Goal: Task Accomplishment & Management: Manage account settings

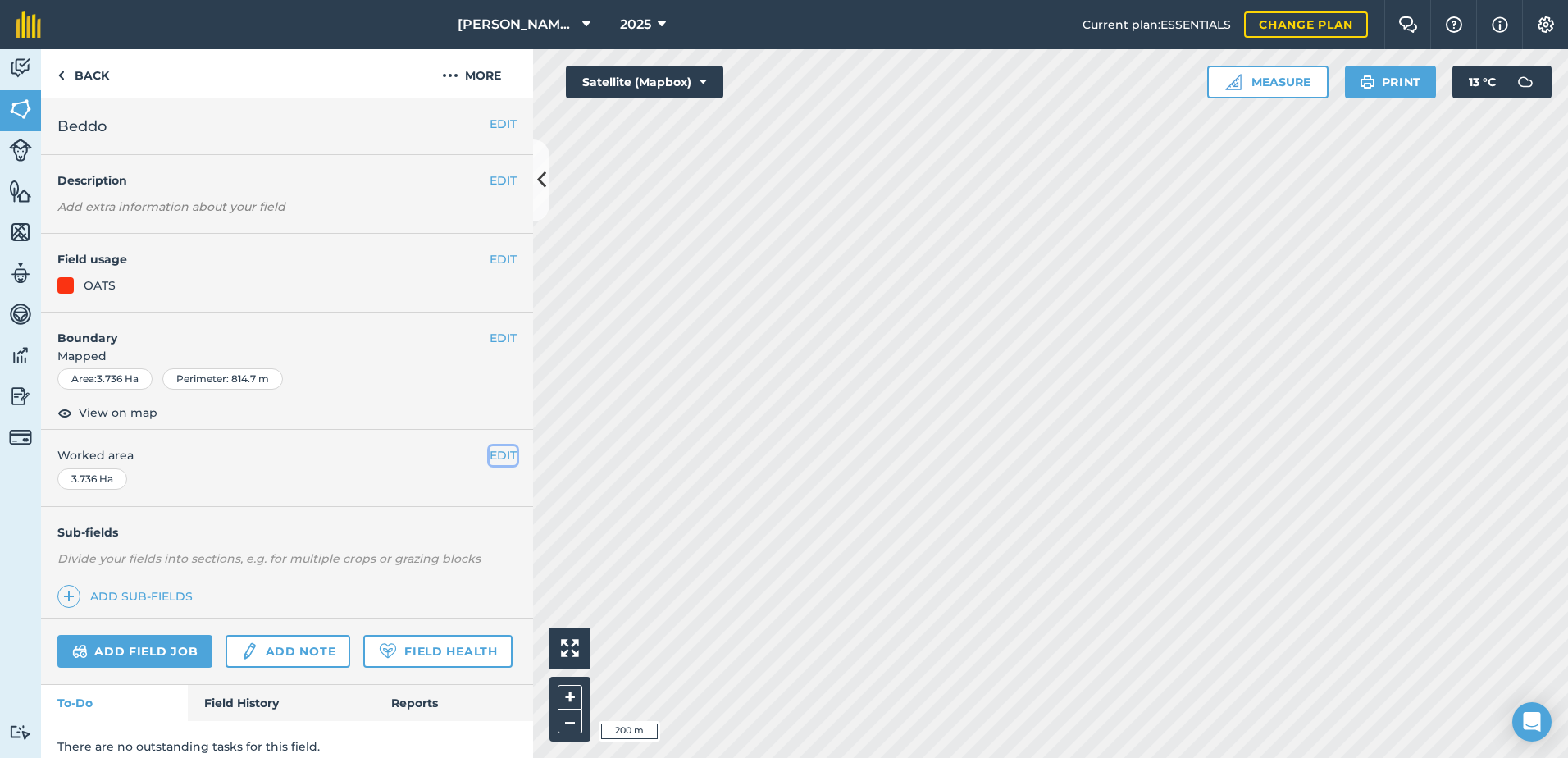
click at [502, 457] on button "EDIT" at bounding box center [502, 455] width 27 height 18
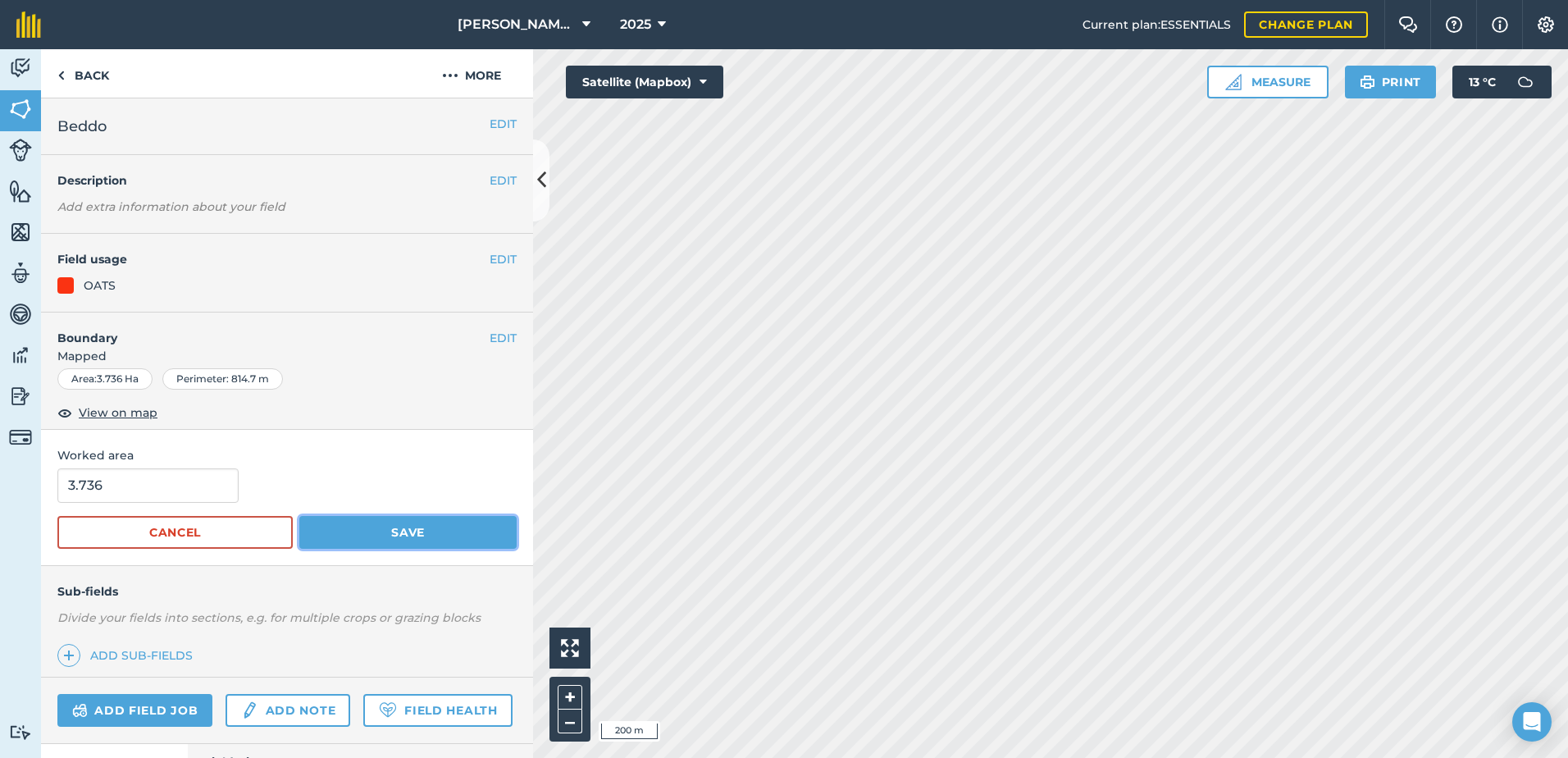
click at [378, 527] on button "Save" at bounding box center [408, 533] width 217 height 33
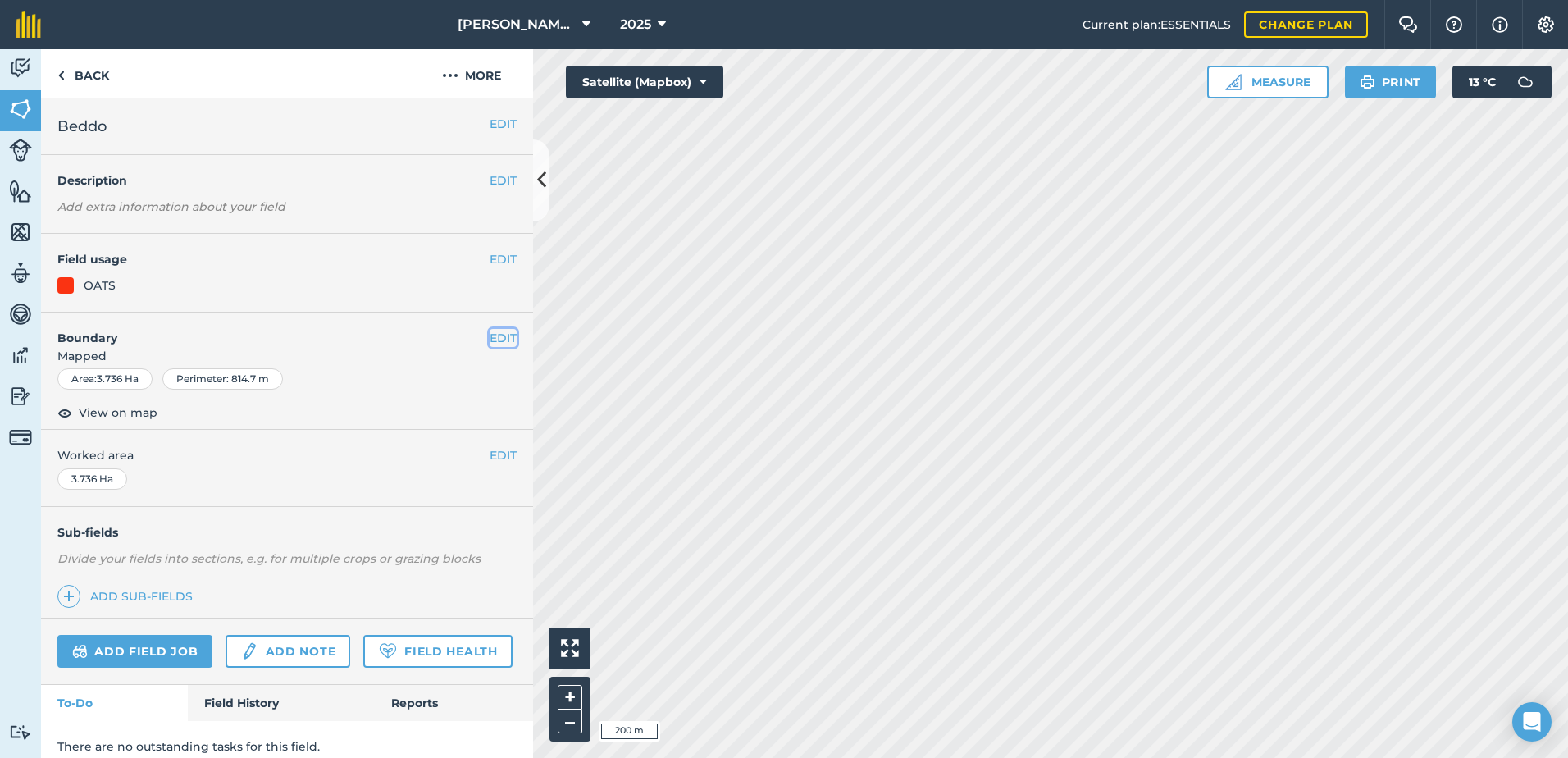
click at [490, 331] on button "EDIT" at bounding box center [502, 338] width 27 height 18
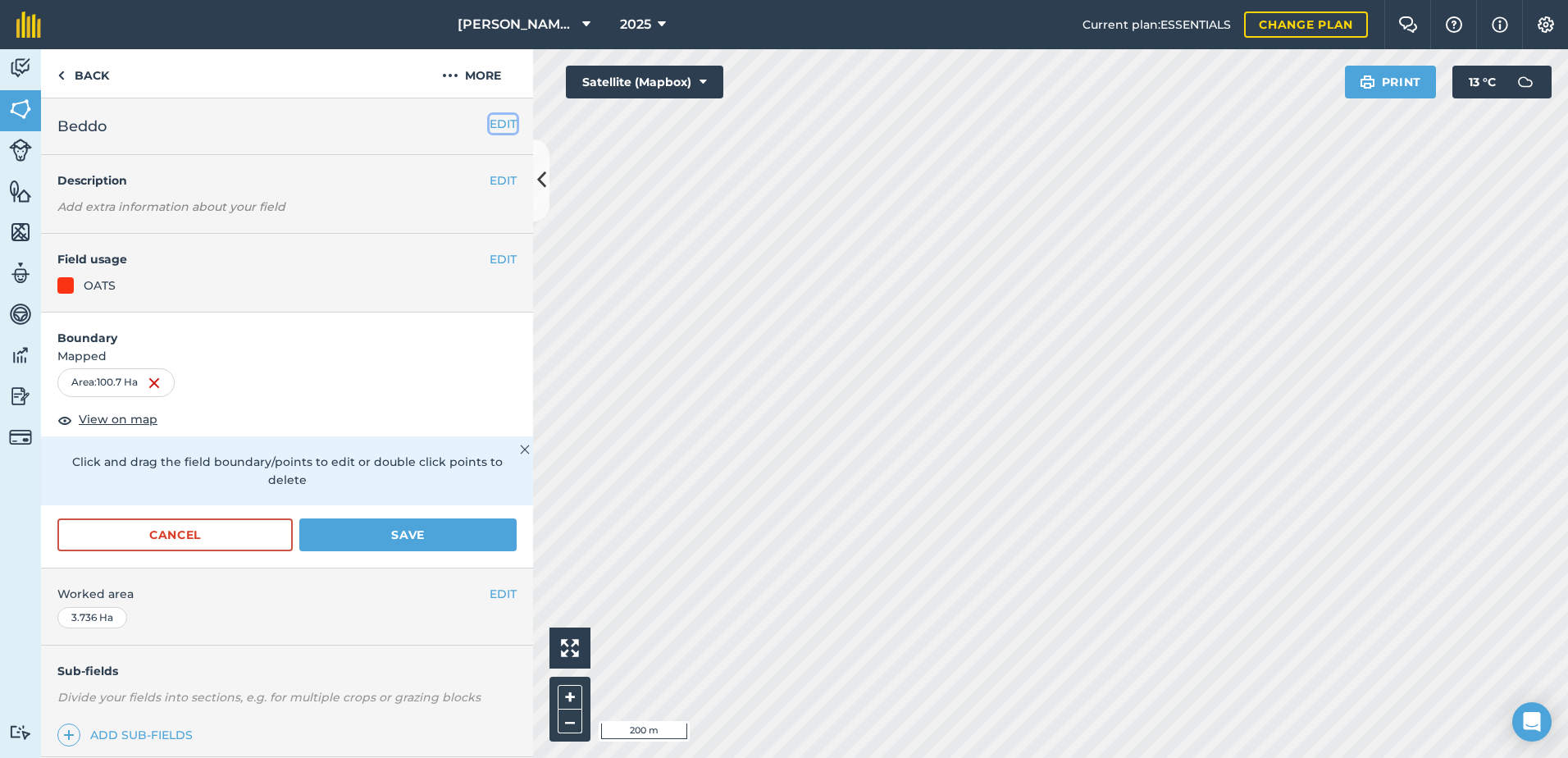
click at [502, 123] on button "EDIT" at bounding box center [502, 124] width 27 height 18
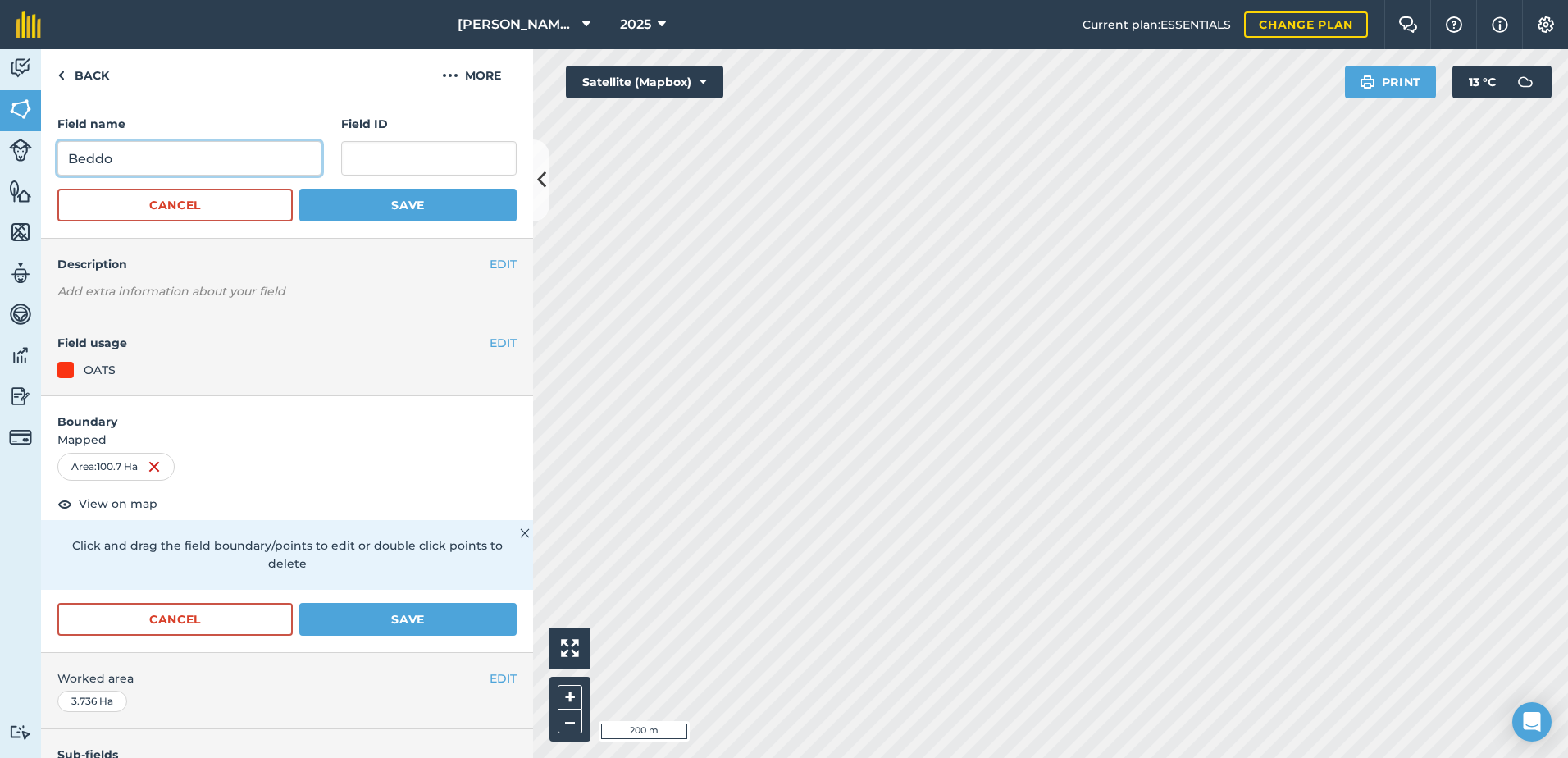
click at [141, 155] on input "Beddo" at bounding box center [189, 157] width 264 height 34
type input "Beddo - McPhees"
click at [417, 214] on button "Save" at bounding box center [408, 205] width 217 height 33
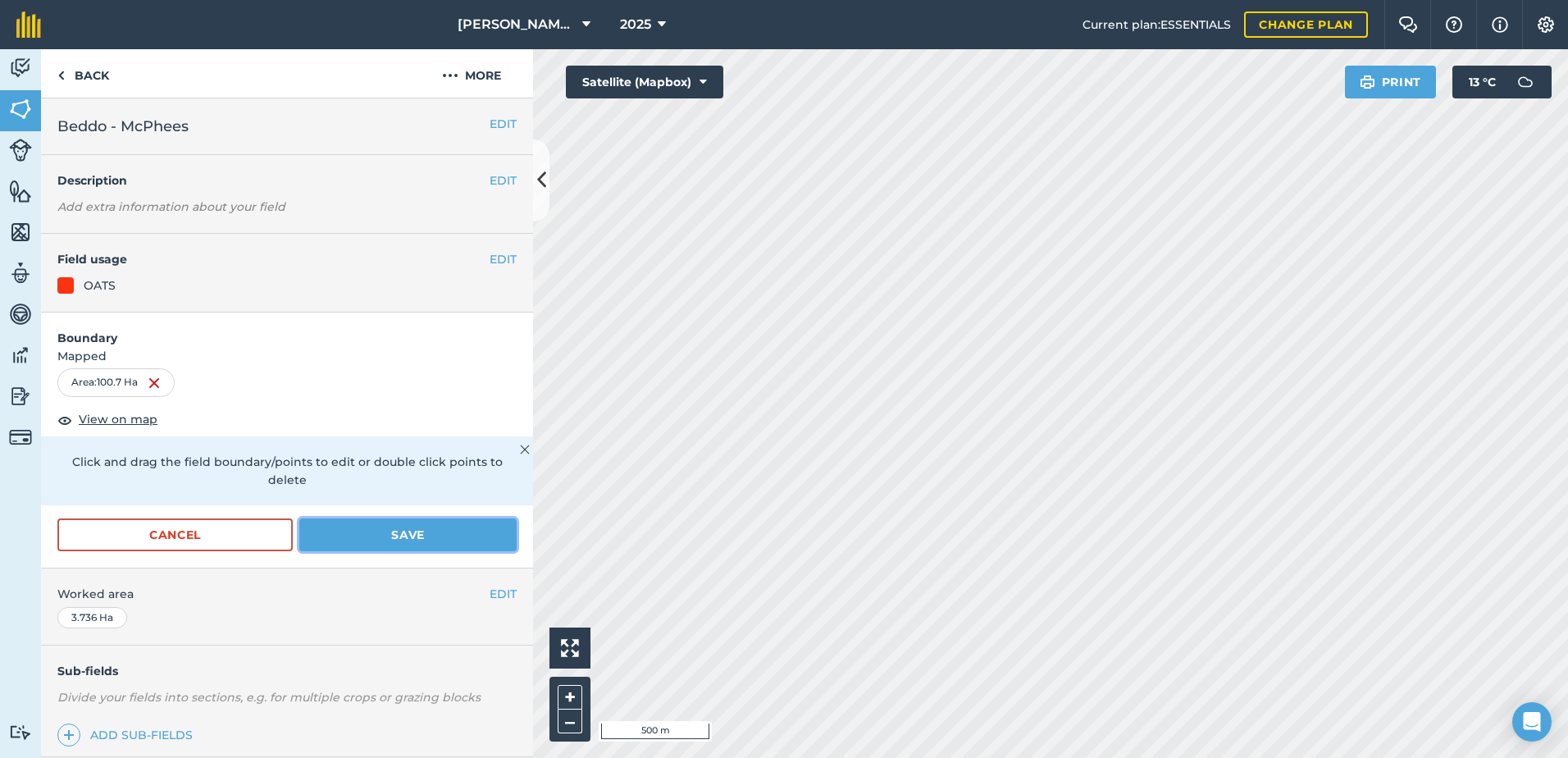
click at [456, 540] on button "Save" at bounding box center [408, 534] width 217 height 33
